Goal: Task Accomplishment & Management: Complete application form

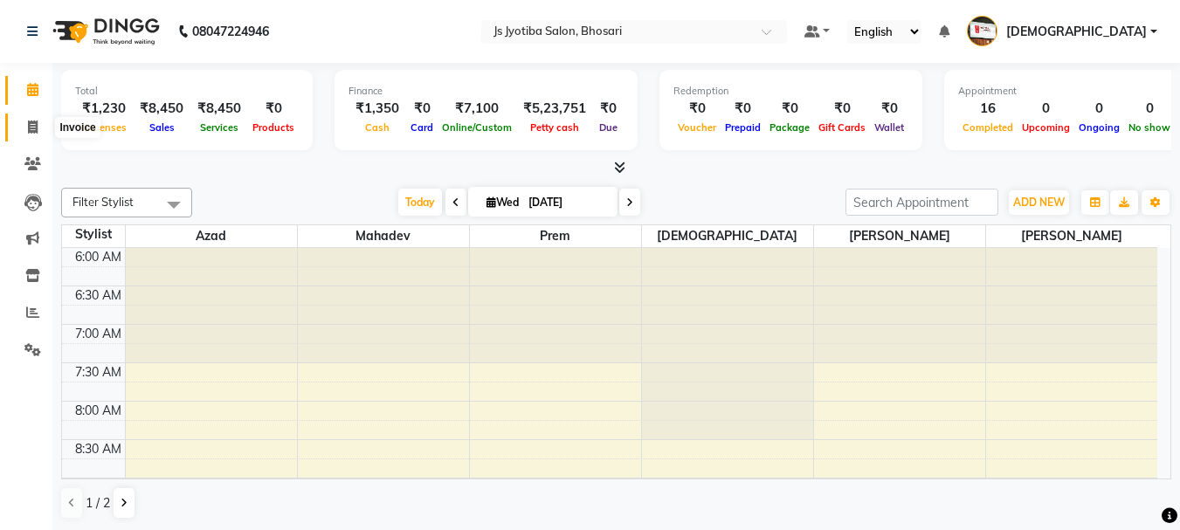
click at [33, 127] on icon at bounding box center [33, 127] width 10 height 13
select select "service"
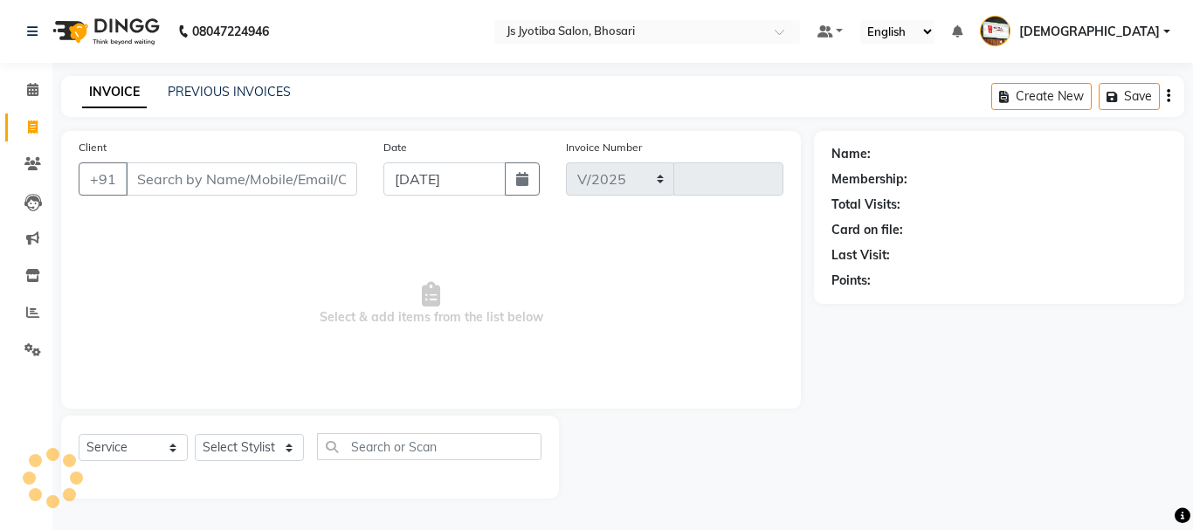
select select "554"
type input "0527"
click at [251, 185] on input "Client" at bounding box center [241, 178] width 231 height 33
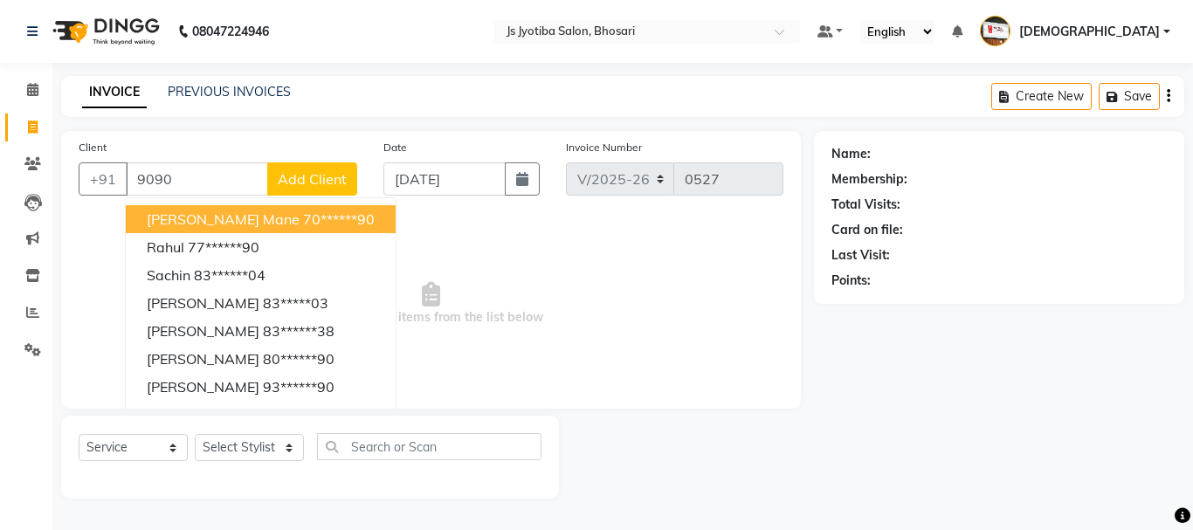
click at [303, 211] on ngb-highlight "70******90" at bounding box center [339, 218] width 72 height 17
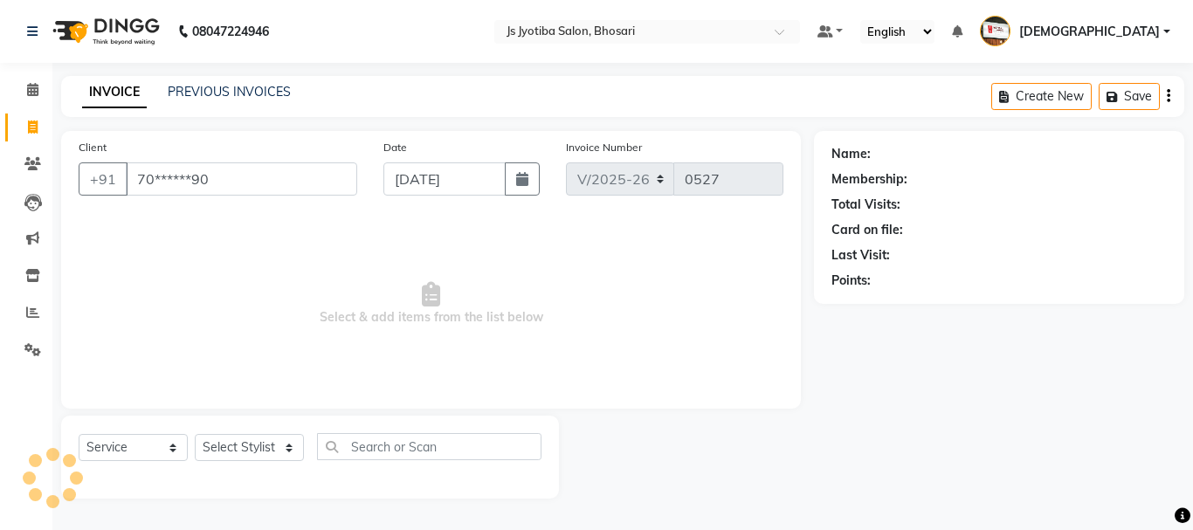
type input "70******90"
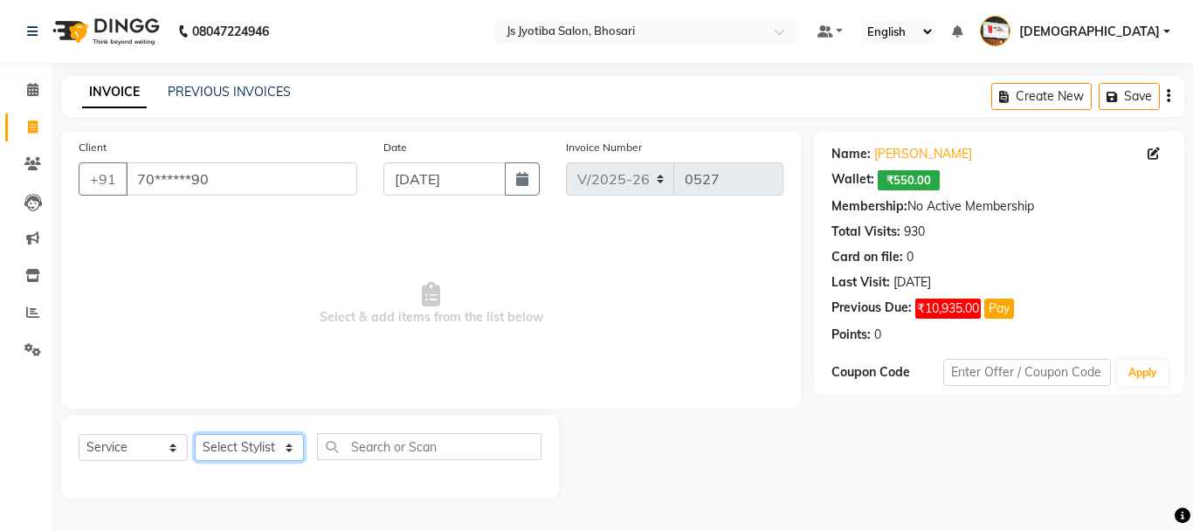
click at [245, 444] on select "Select Stylist [PERSON_NAME] [PERSON_NAME] Mahadev prem [PERSON_NAME] [PERSON_N…" at bounding box center [249, 447] width 109 height 27
select select "7183"
click at [195, 434] on select "Select Stylist [PERSON_NAME] [PERSON_NAME] Mahadev prem [PERSON_NAME] [PERSON_N…" at bounding box center [249, 447] width 109 height 27
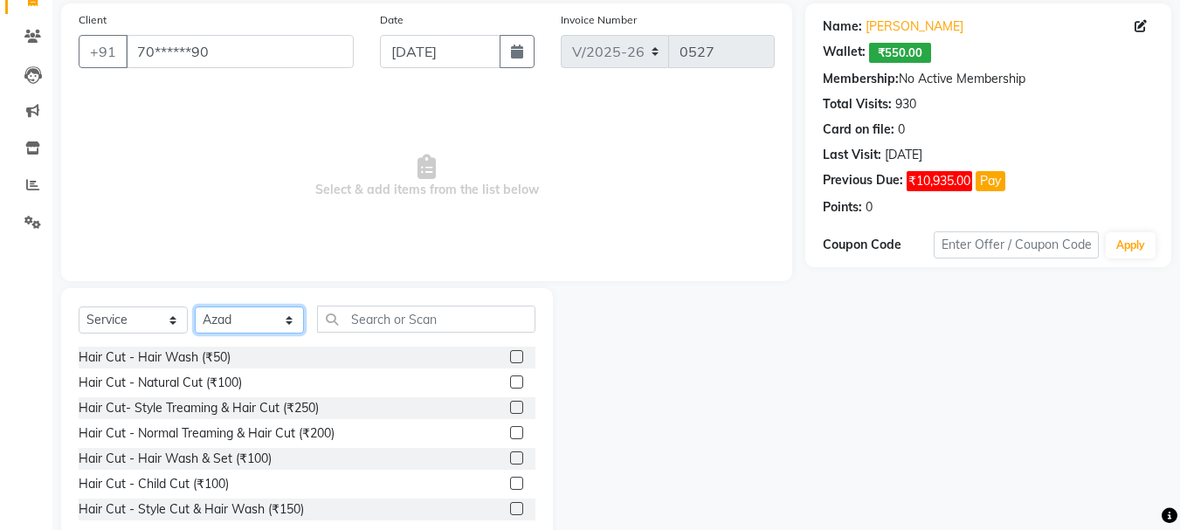
scroll to position [169, 0]
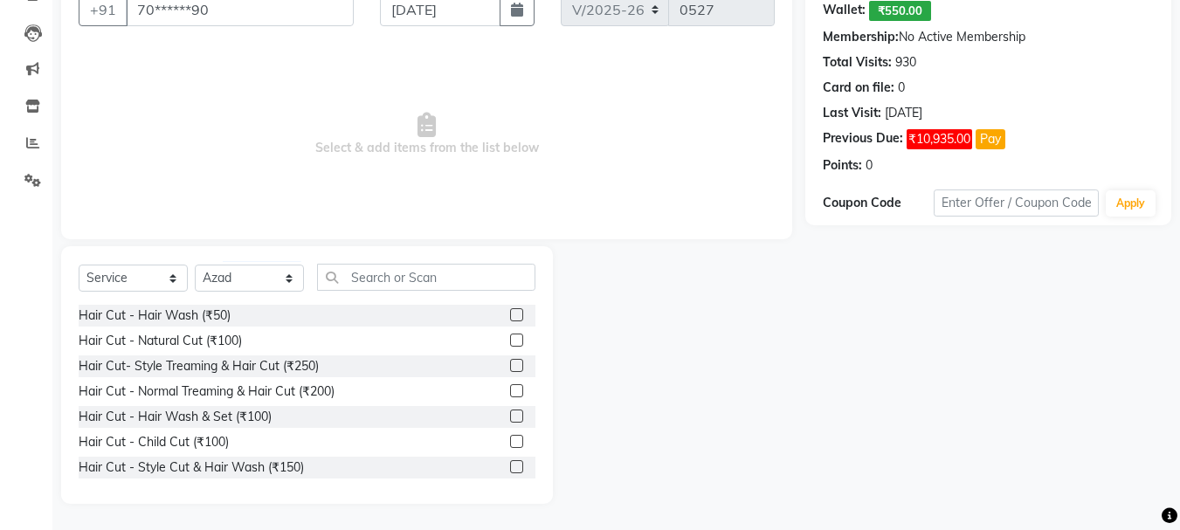
click at [510, 389] on label at bounding box center [516, 390] width 13 height 13
click at [510, 389] on input "checkbox" at bounding box center [515, 391] width 11 height 11
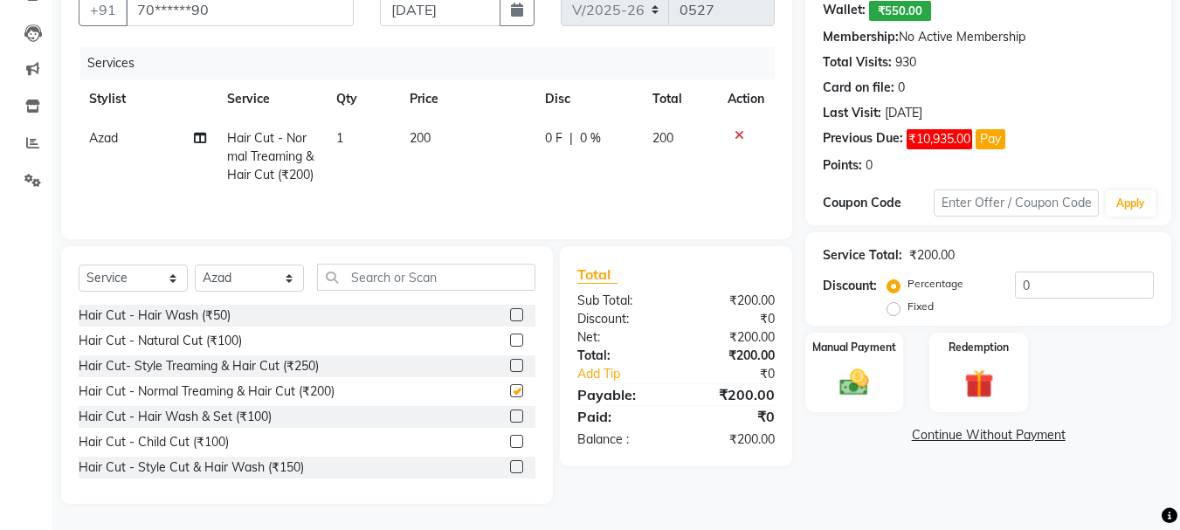
checkbox input "false"
click at [856, 382] on img at bounding box center [854, 382] width 49 height 35
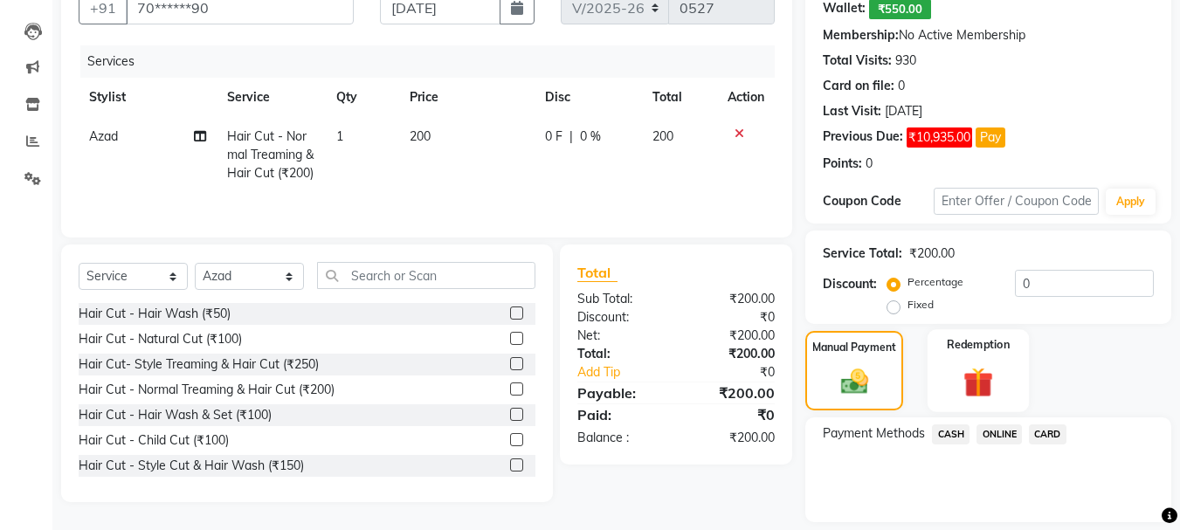
scroll to position [138, 0]
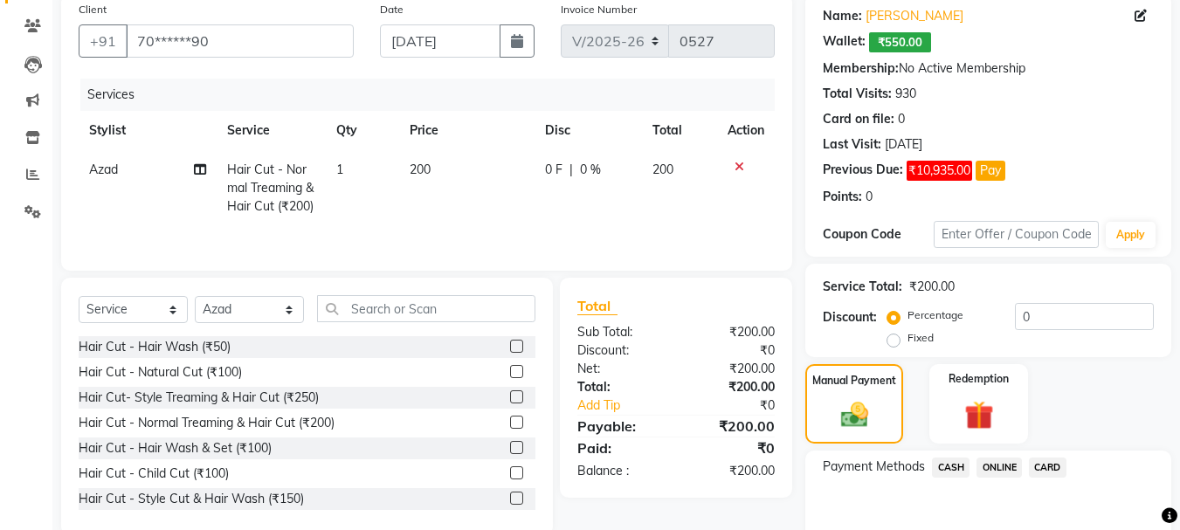
click at [996, 469] on span "ONLINE" at bounding box center [998, 468] width 45 height 20
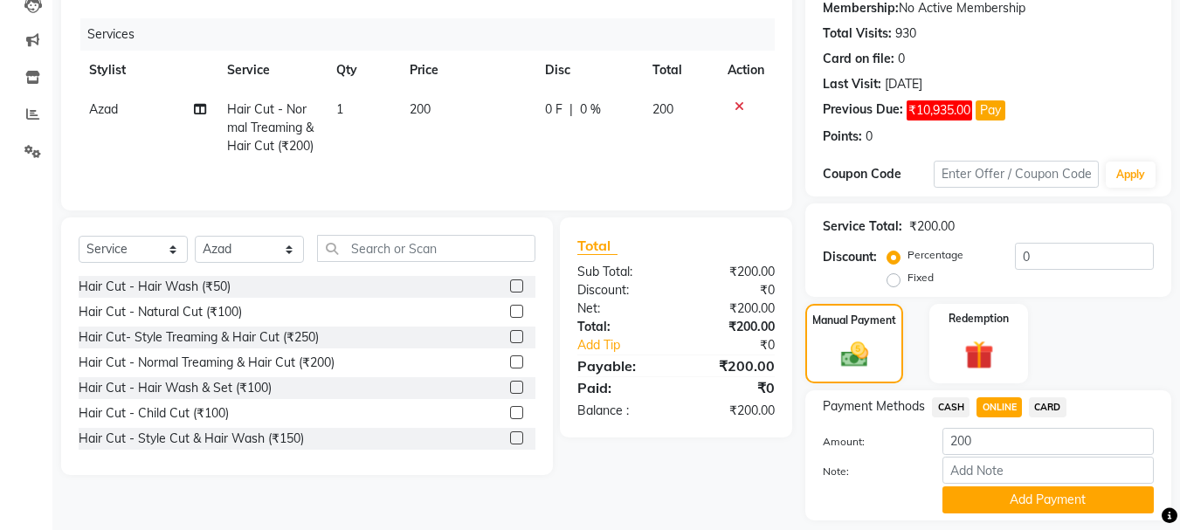
scroll to position [251, 0]
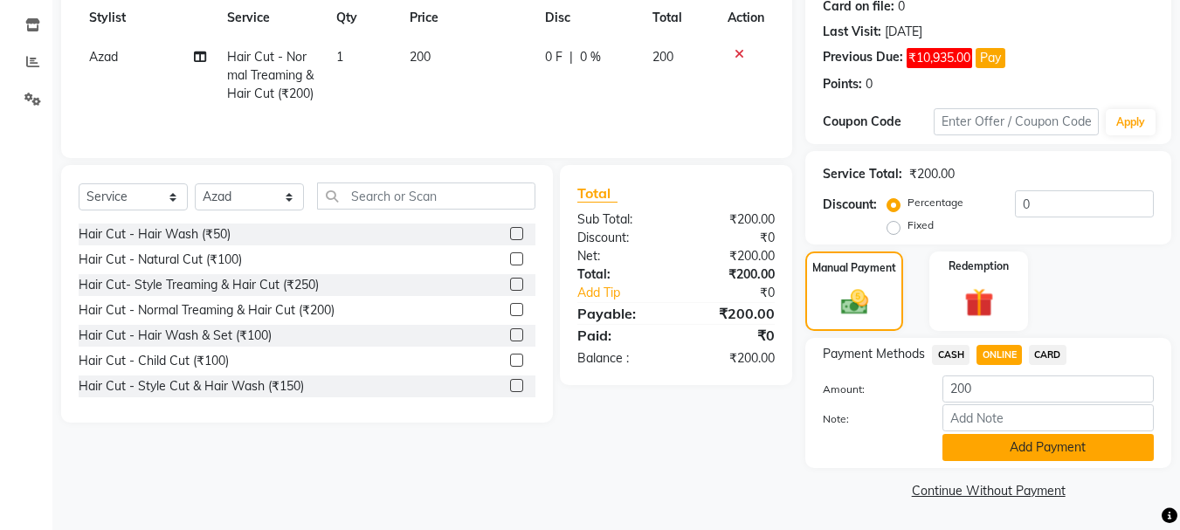
click at [999, 441] on button "Add Payment" at bounding box center [1047, 447] width 211 height 27
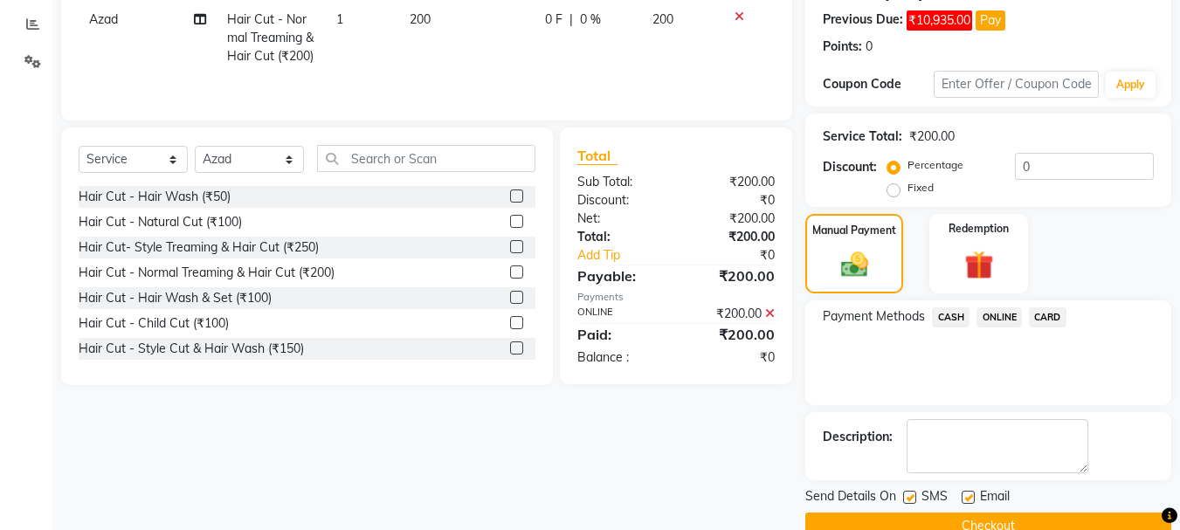
scroll to position [324, 0]
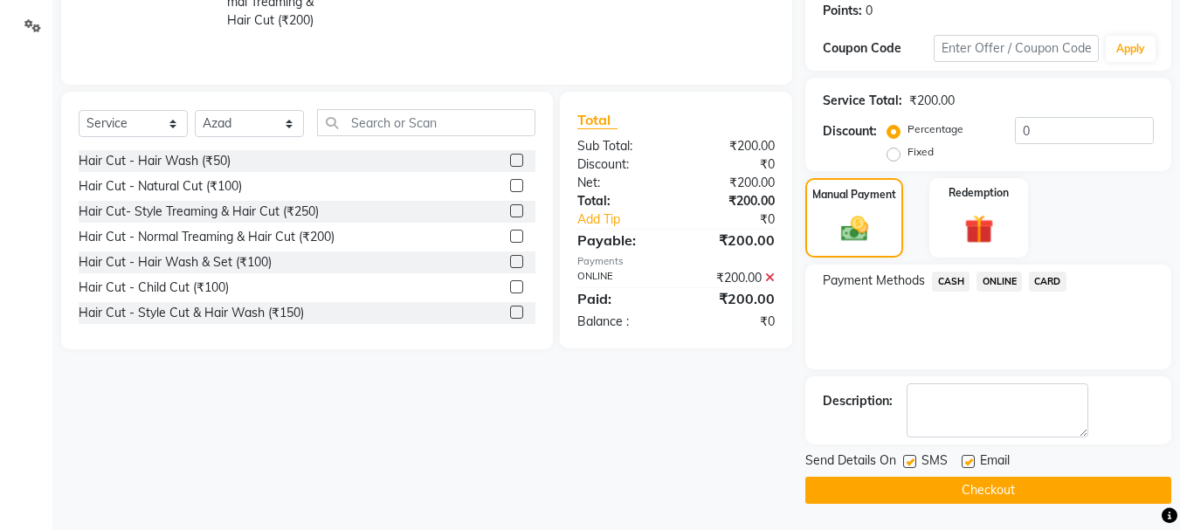
click at [885, 489] on button "Checkout" at bounding box center [988, 490] width 366 height 27
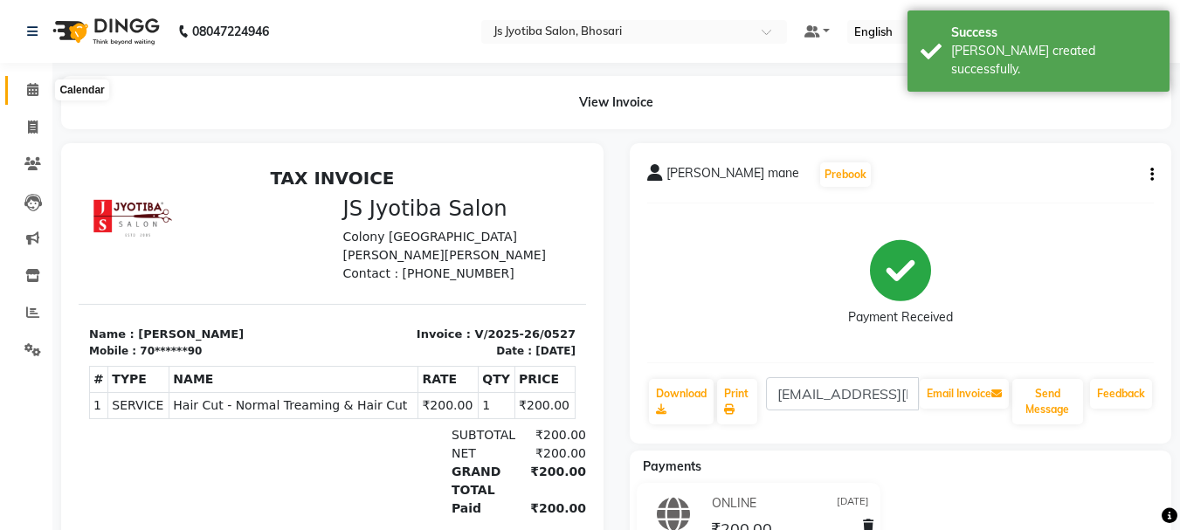
click at [30, 91] on icon at bounding box center [32, 89] width 11 height 13
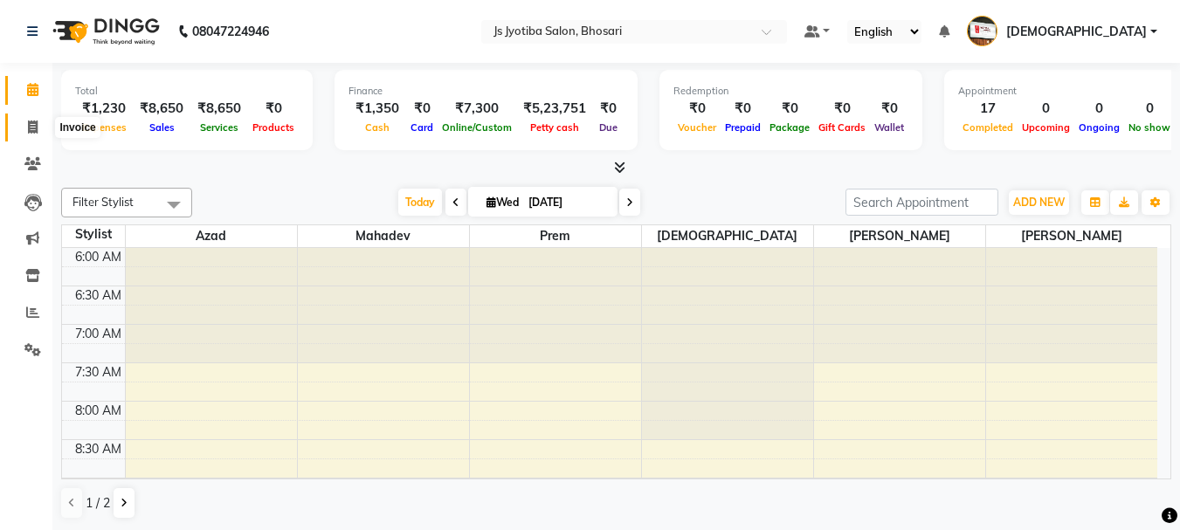
click at [21, 128] on span at bounding box center [32, 128] width 31 height 20
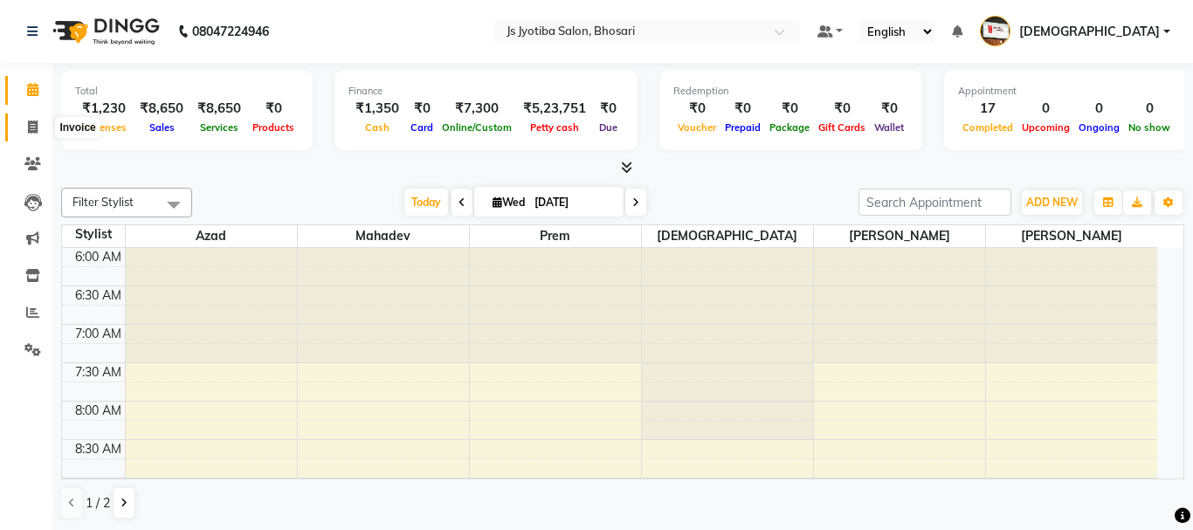
select select "554"
select select "service"
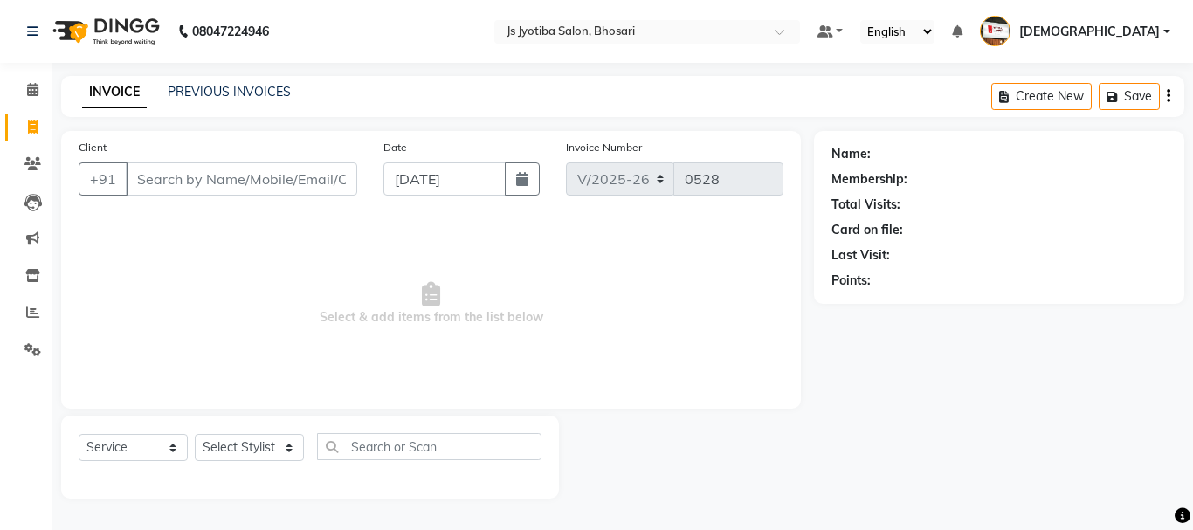
click at [226, 168] on input "Client" at bounding box center [241, 178] width 231 height 33
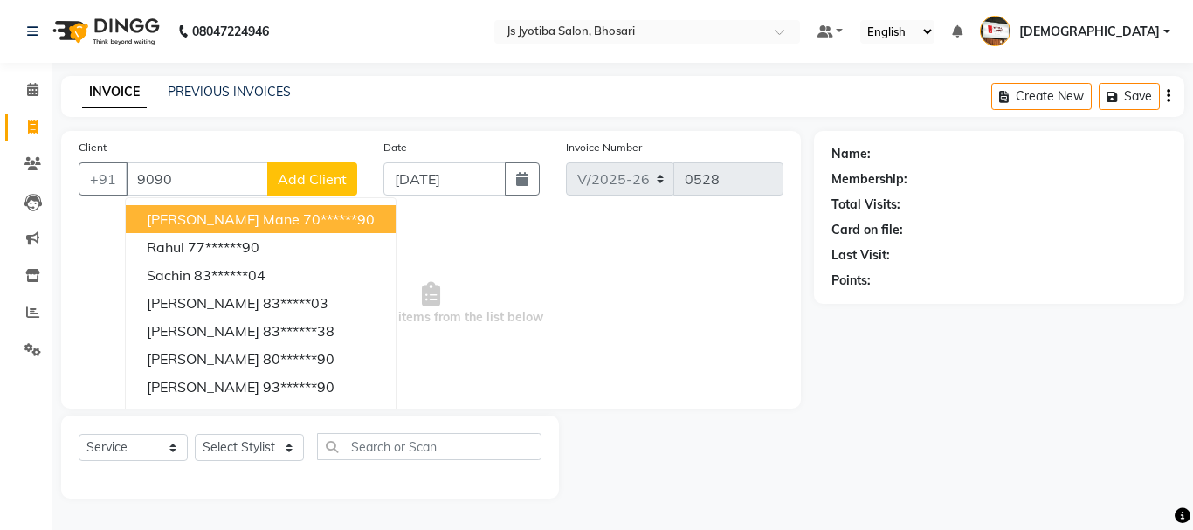
click at [252, 230] on button "[PERSON_NAME] mane 70******90" at bounding box center [261, 219] width 270 height 28
type input "70******90"
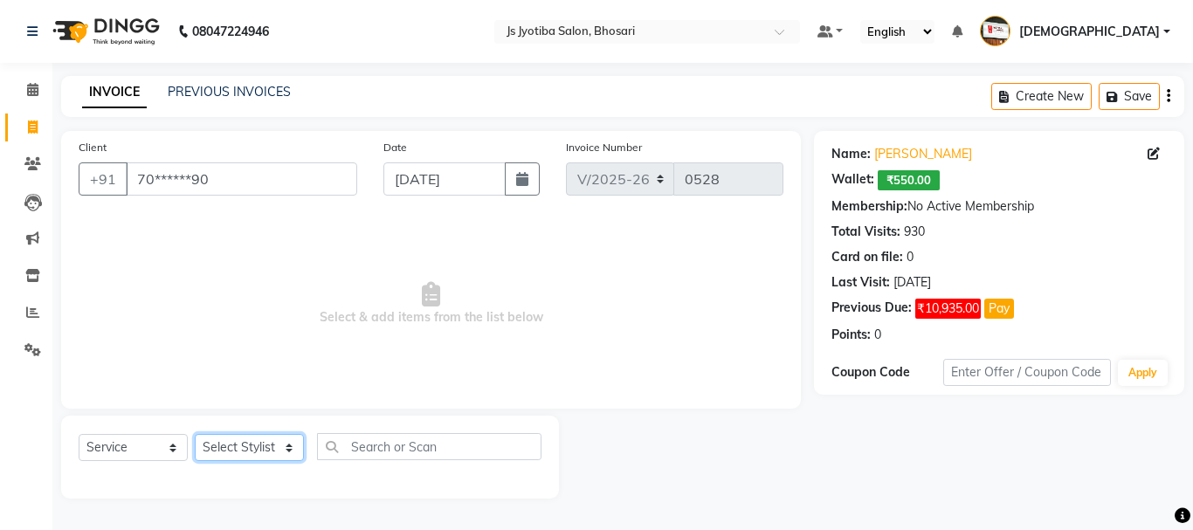
click at [240, 452] on select "Select Stylist [PERSON_NAME] [PERSON_NAME] Mahadev prem [PERSON_NAME] [PERSON_N…" at bounding box center [249, 447] width 109 height 27
select select "79569"
click at [195, 434] on select "Select Stylist [PERSON_NAME] [PERSON_NAME] Mahadev prem [PERSON_NAME] [PERSON_N…" at bounding box center [249, 447] width 109 height 27
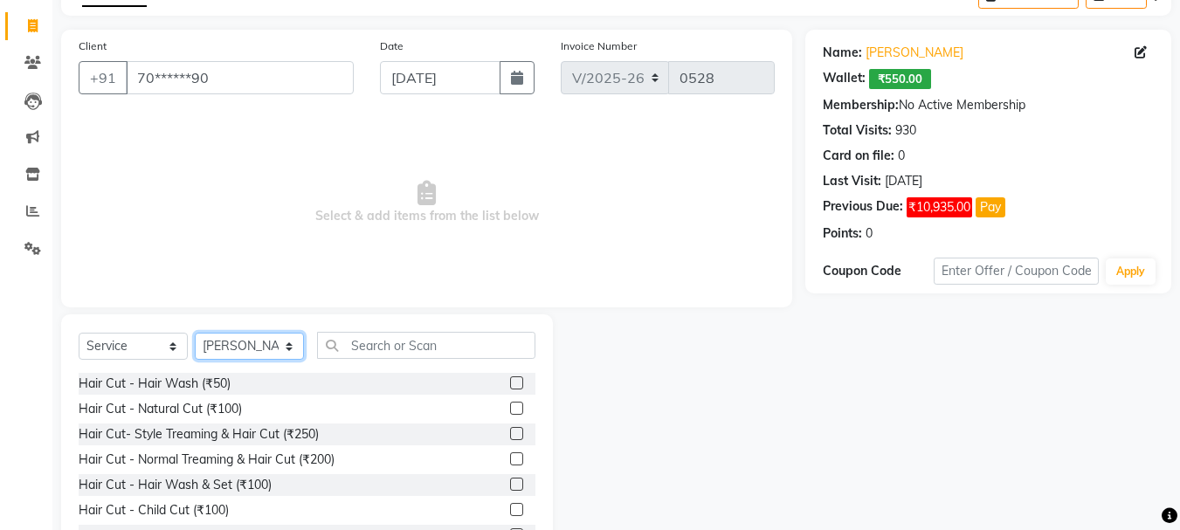
scroll to position [169, 0]
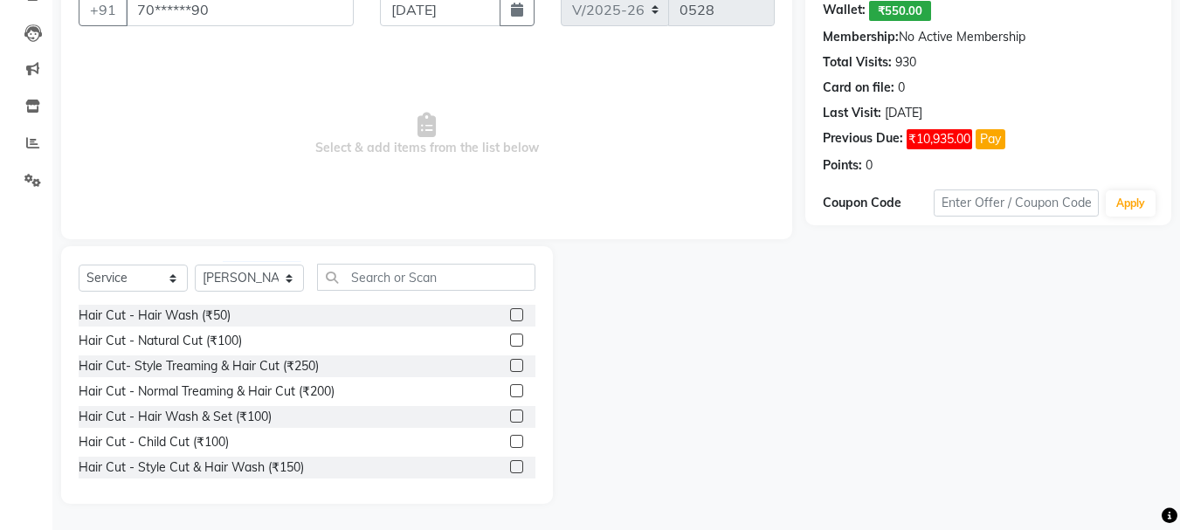
click at [510, 362] on label at bounding box center [516, 365] width 13 height 13
click at [510, 362] on input "checkbox" at bounding box center [515, 366] width 11 height 11
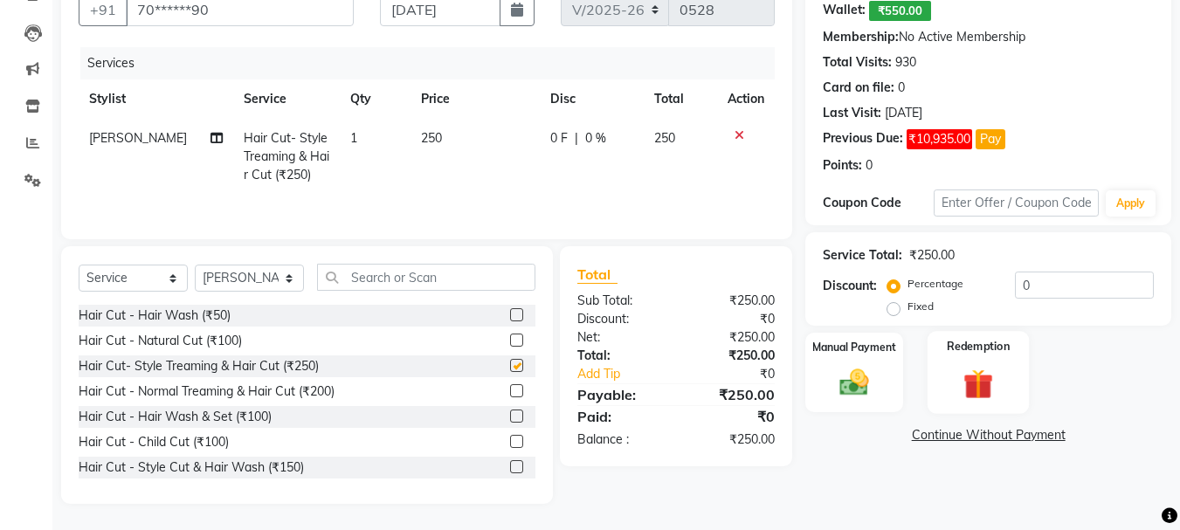
checkbox input "false"
drag, startPoint x: 860, startPoint y: 390, endPoint x: 873, endPoint y: 385, distance: 14.1
click at [859, 390] on img at bounding box center [854, 382] width 49 height 35
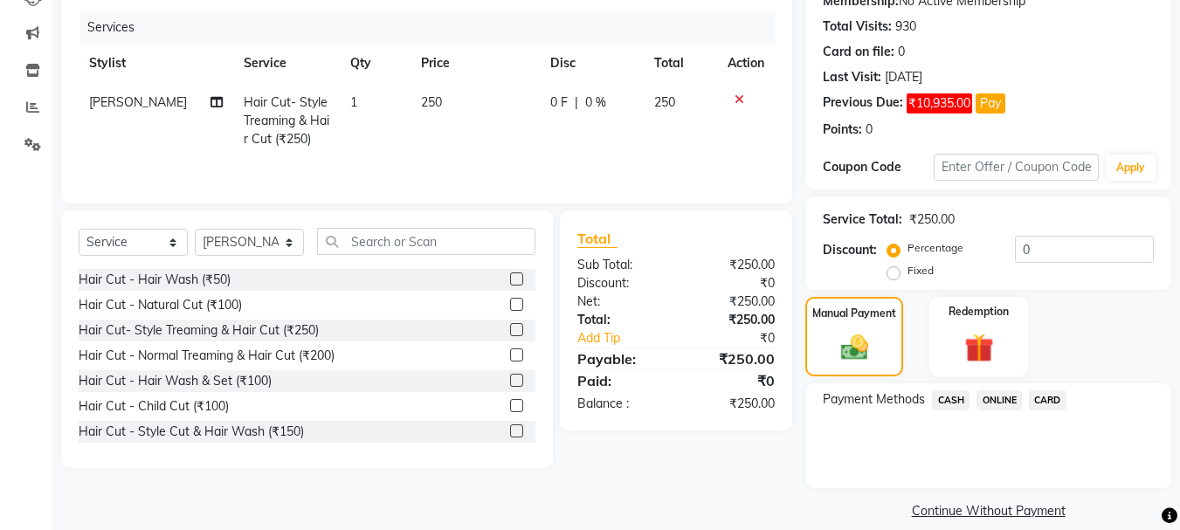
scroll to position [225, 0]
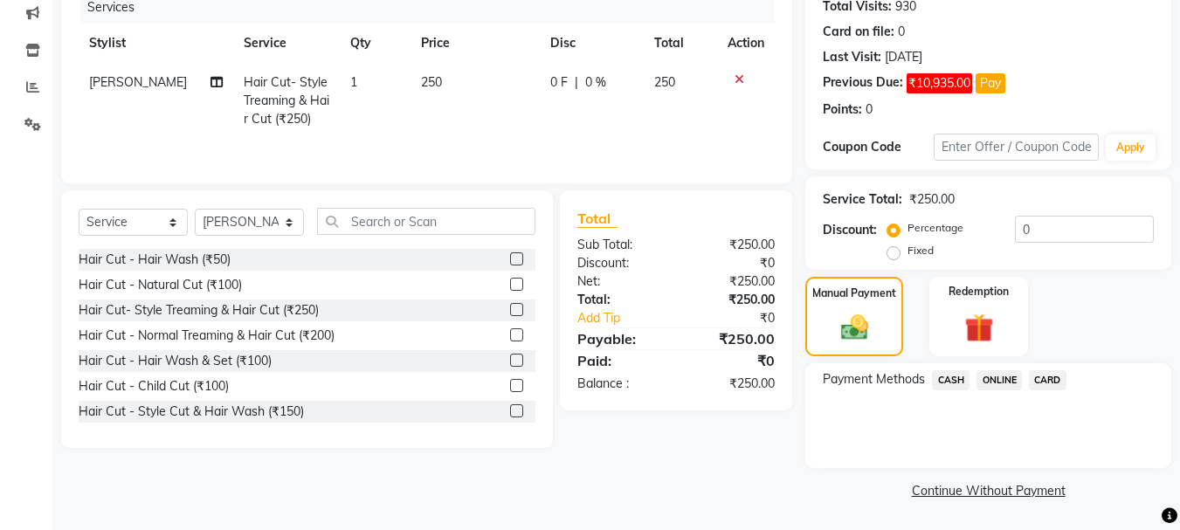
click at [991, 383] on span "ONLINE" at bounding box center [998, 380] width 45 height 20
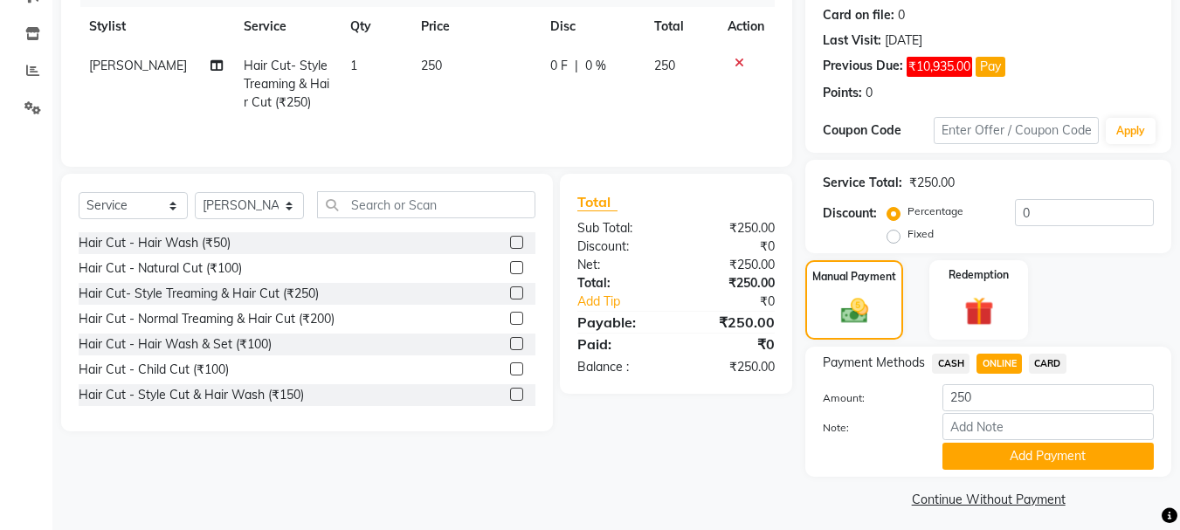
scroll to position [251, 0]
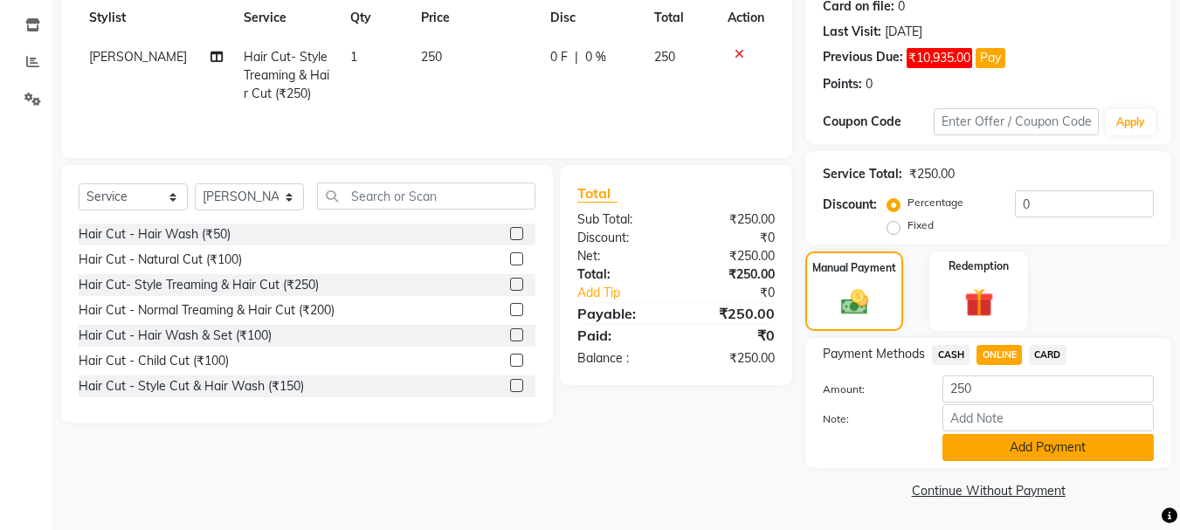
click at [1003, 449] on button "Add Payment" at bounding box center [1047, 447] width 211 height 27
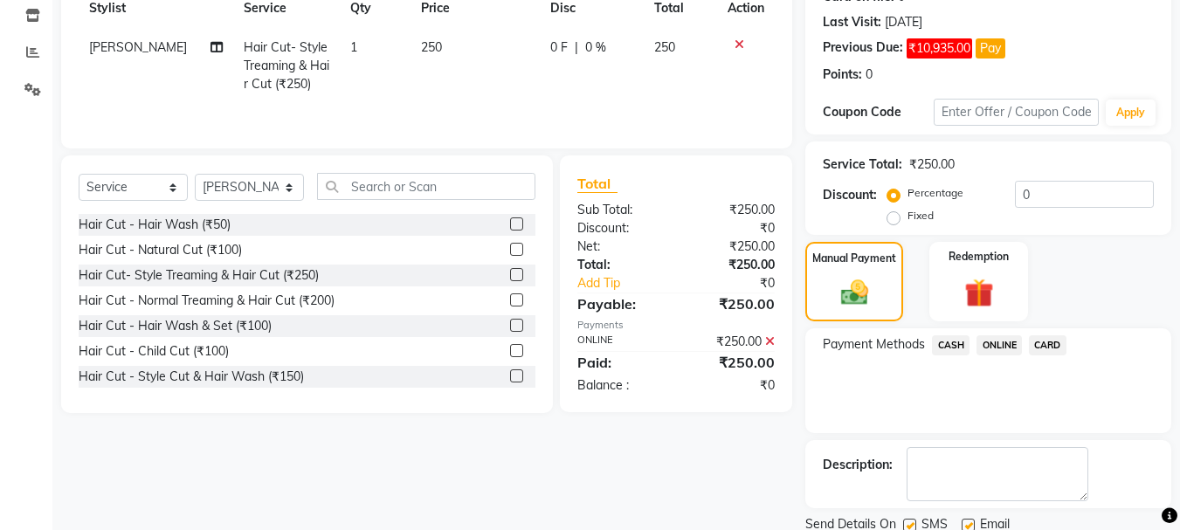
scroll to position [324, 0]
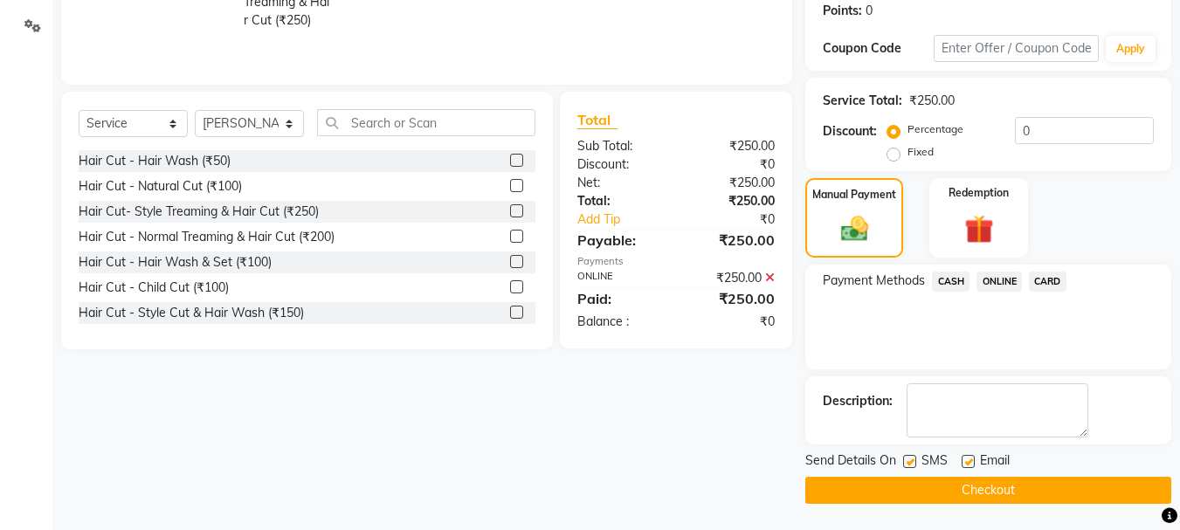
click at [867, 482] on button "Checkout" at bounding box center [988, 490] width 366 height 27
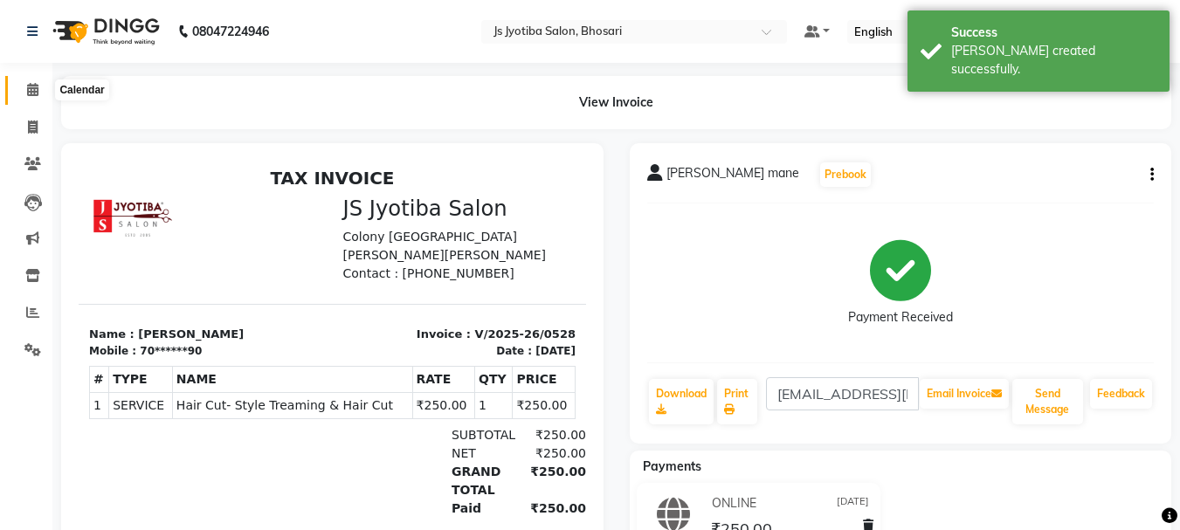
click at [31, 89] on icon at bounding box center [32, 89] width 11 height 13
